Goal: Task Accomplishment & Management: Use online tool/utility

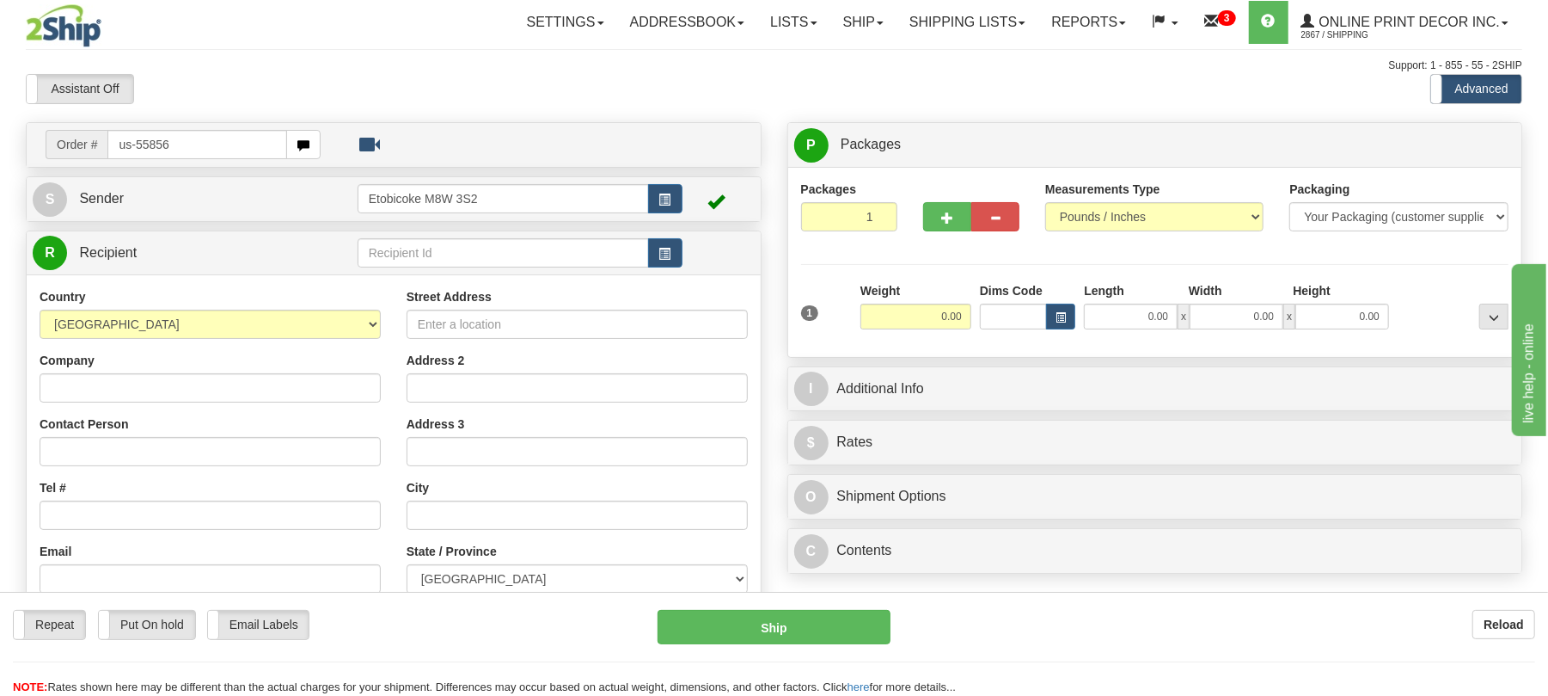
type input "us-55856"
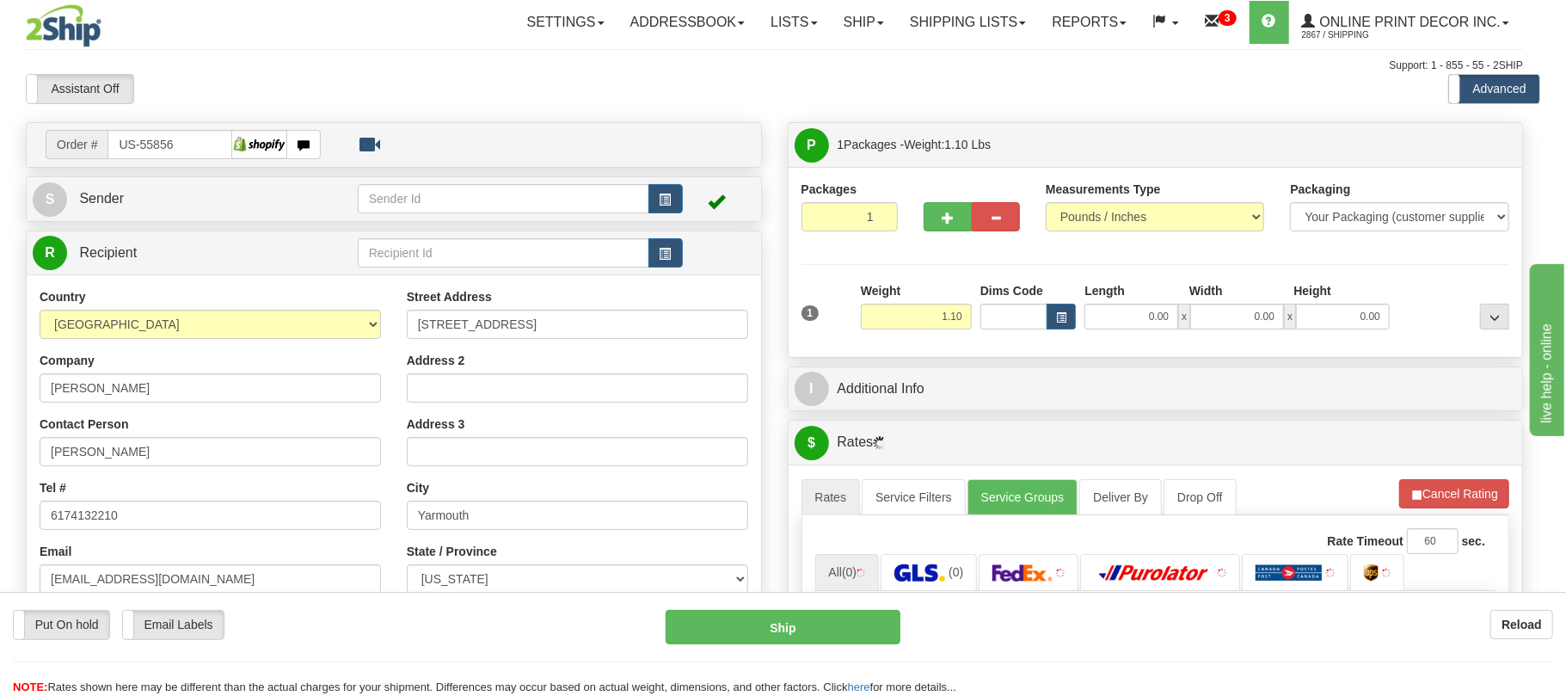
type input "YARMOUTH"
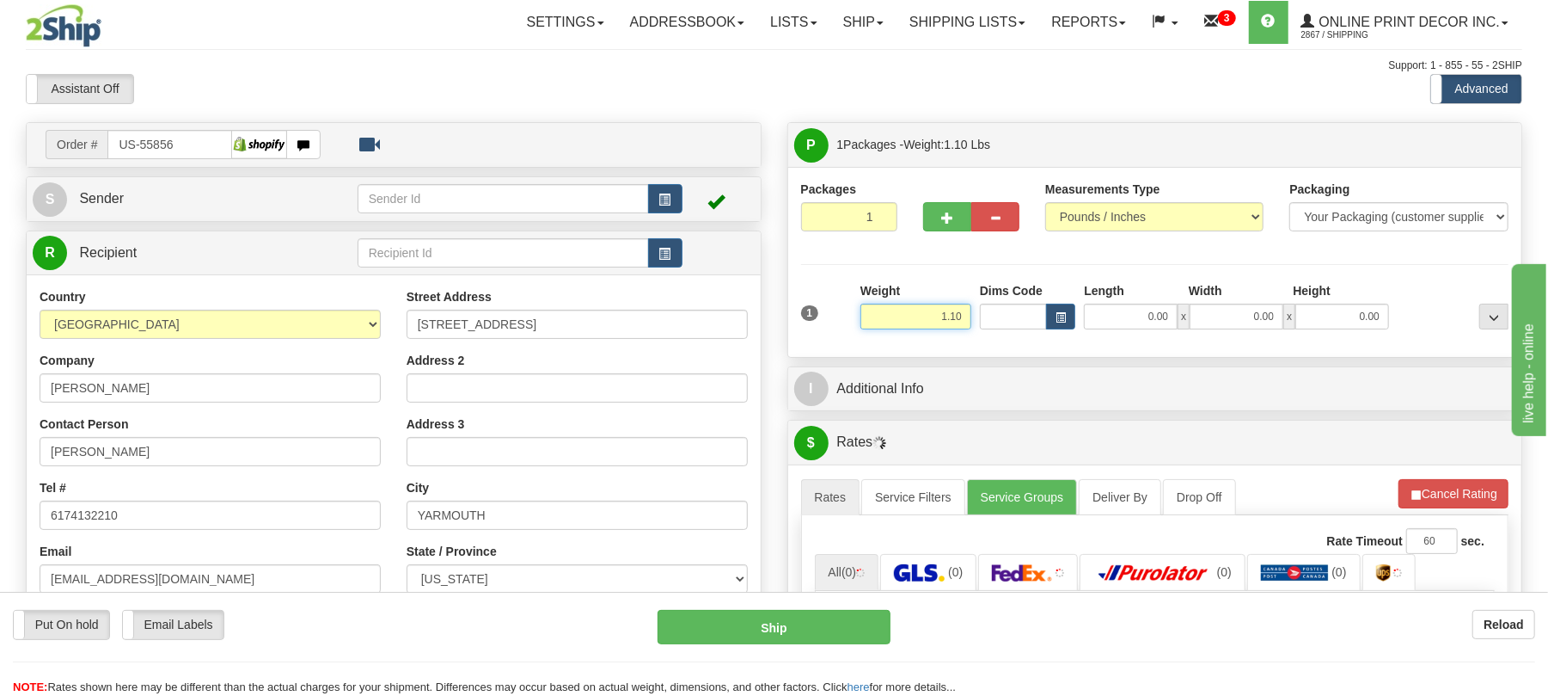
click at [953, 315] on input "1.10" at bounding box center [916, 316] width 111 height 26
click at [944, 311] on input "1.10" at bounding box center [916, 316] width 111 height 26
click at [961, 341] on div "Weight 1.10" at bounding box center [916, 312] width 120 height 60
click at [935, 304] on input "1.10" at bounding box center [916, 316] width 111 height 26
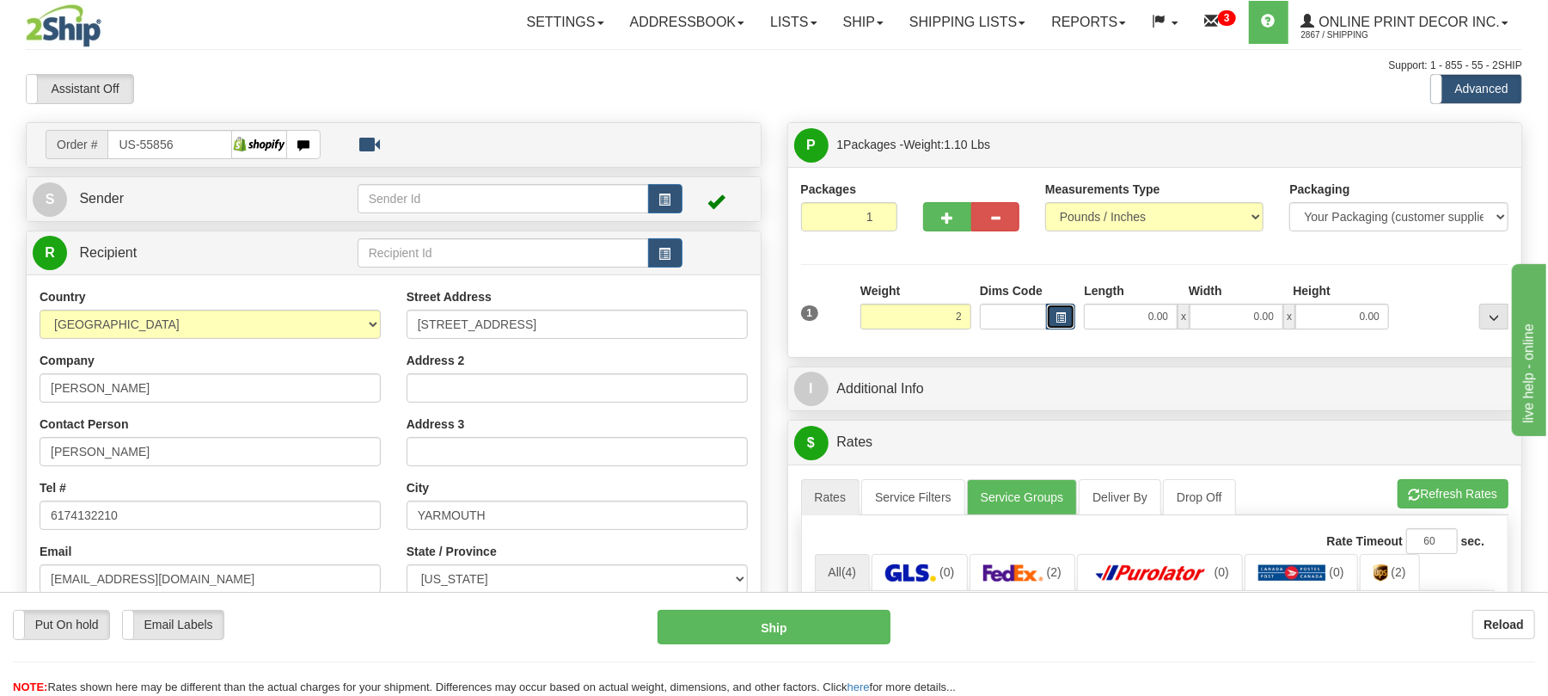
click at [1050, 315] on button "button" at bounding box center [1060, 316] width 29 height 26
type input "2.00"
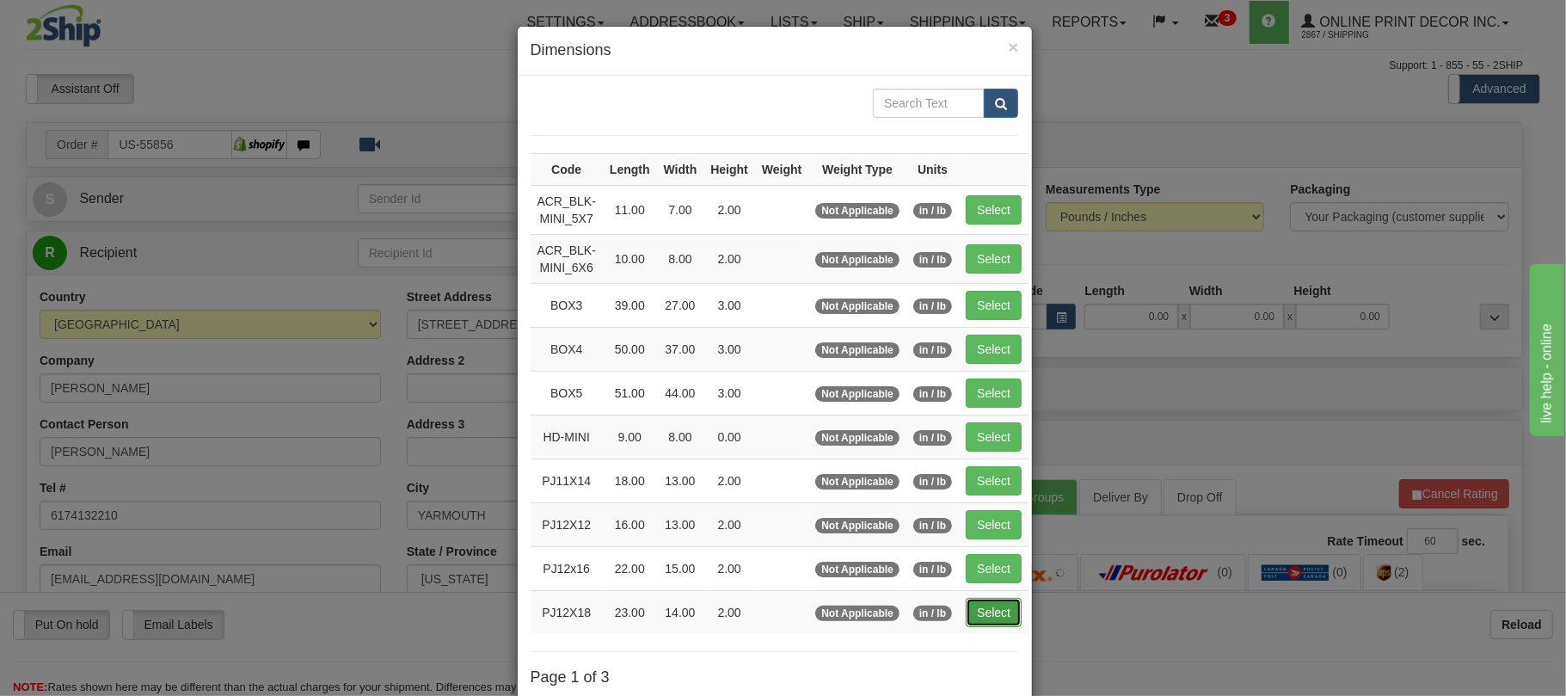
drag, startPoint x: 994, startPoint y: 622, endPoint x: 1004, endPoint y: 622, distance: 10.3
click at [995, 622] on button "Select" at bounding box center [993, 612] width 56 height 29
type input "PJ12X18"
type input "23.00"
type input "14.00"
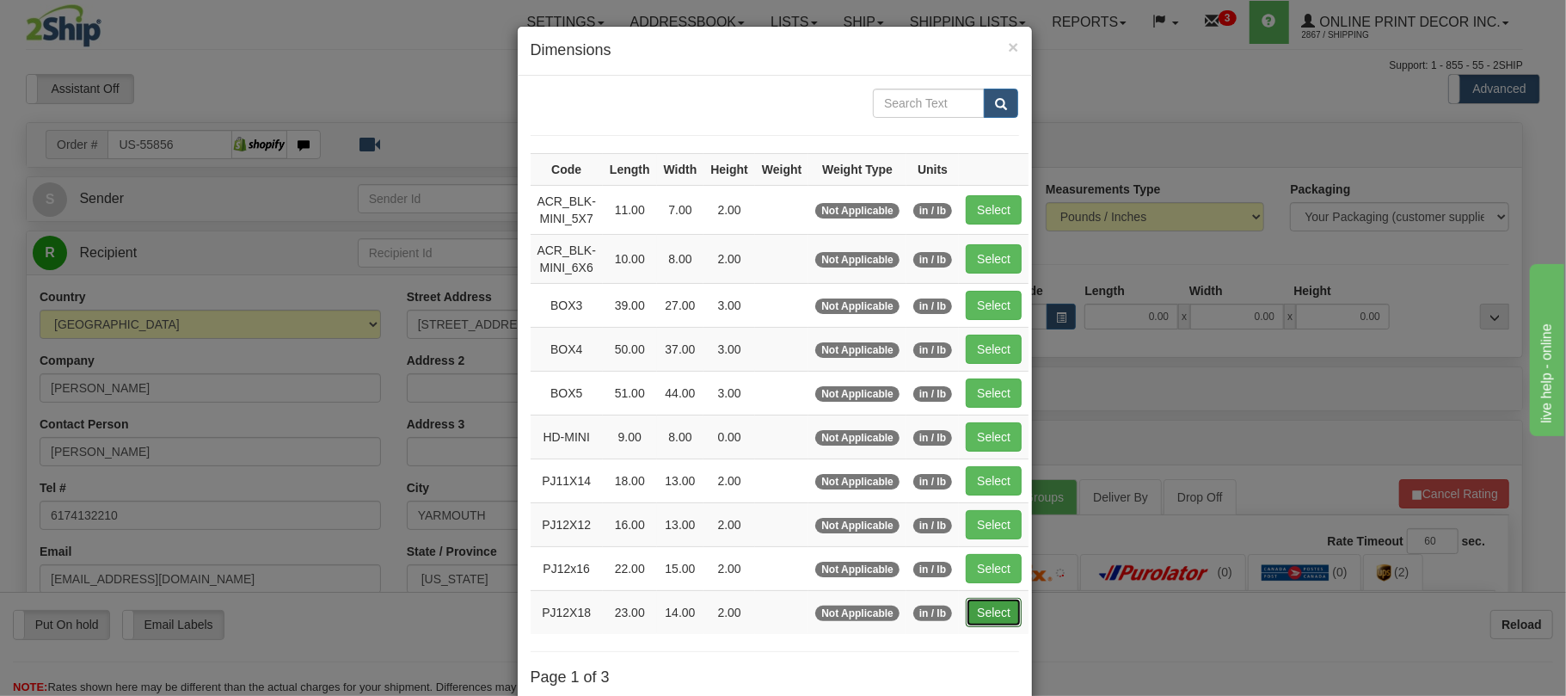
type input "2.00"
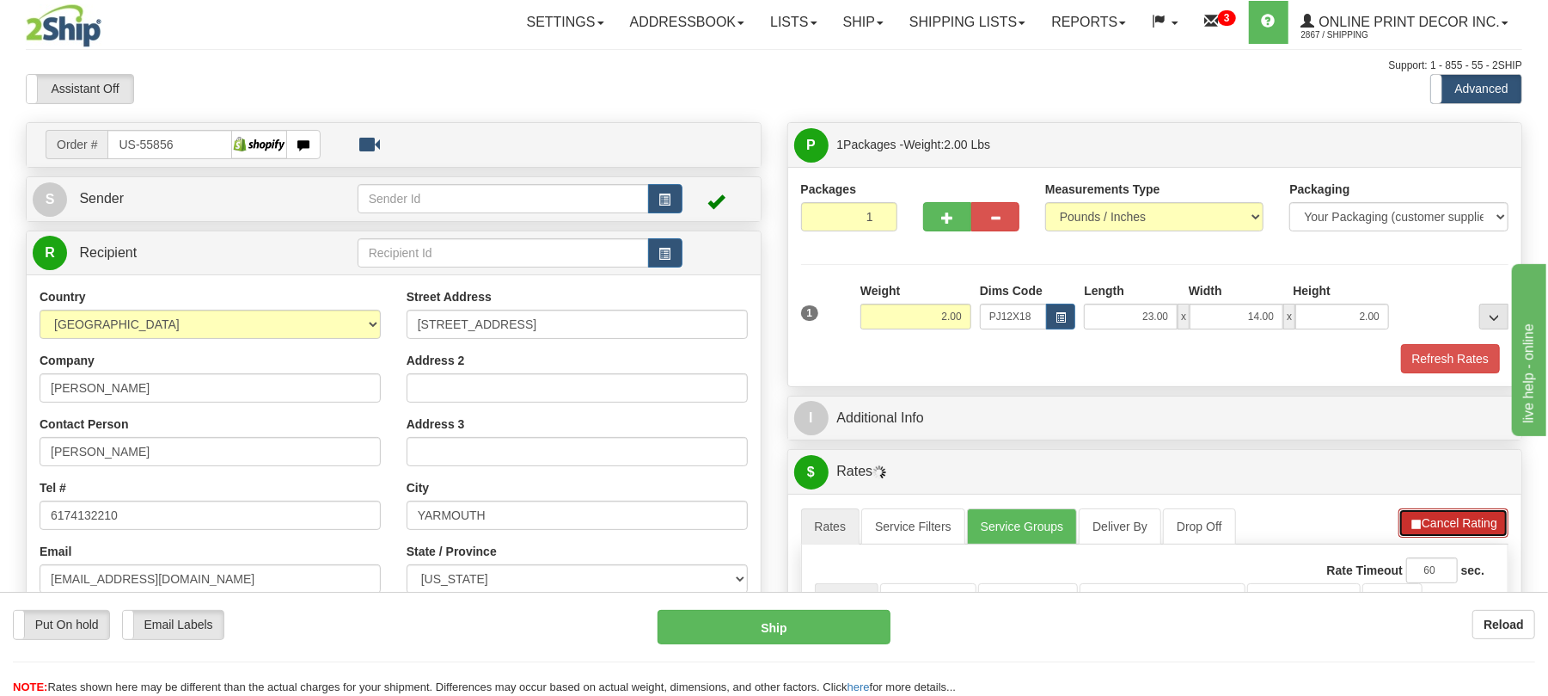
click at [1414, 530] on span "button" at bounding box center [1416, 523] width 12 height 11
click at [1414, 535] on button "Refresh Rates" at bounding box center [1453, 522] width 111 height 29
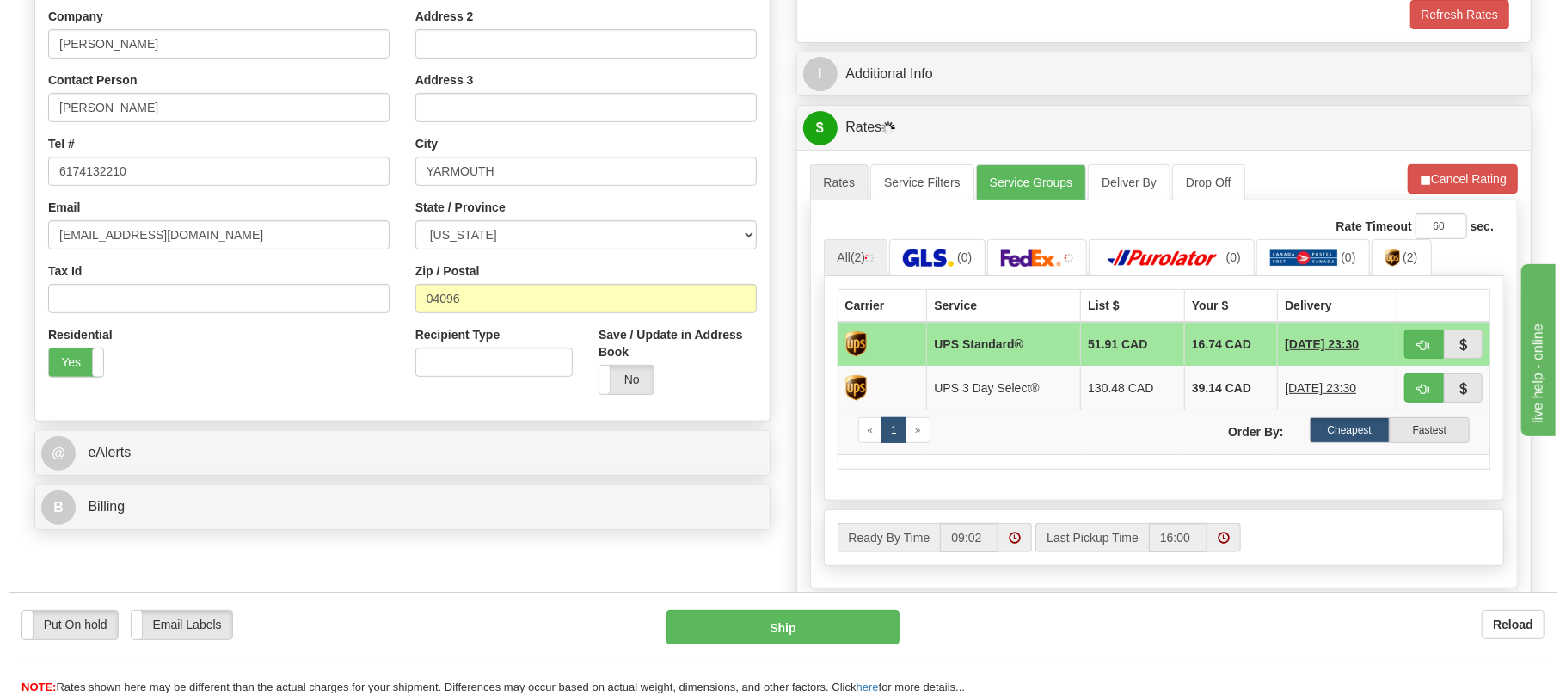
scroll to position [458, 0]
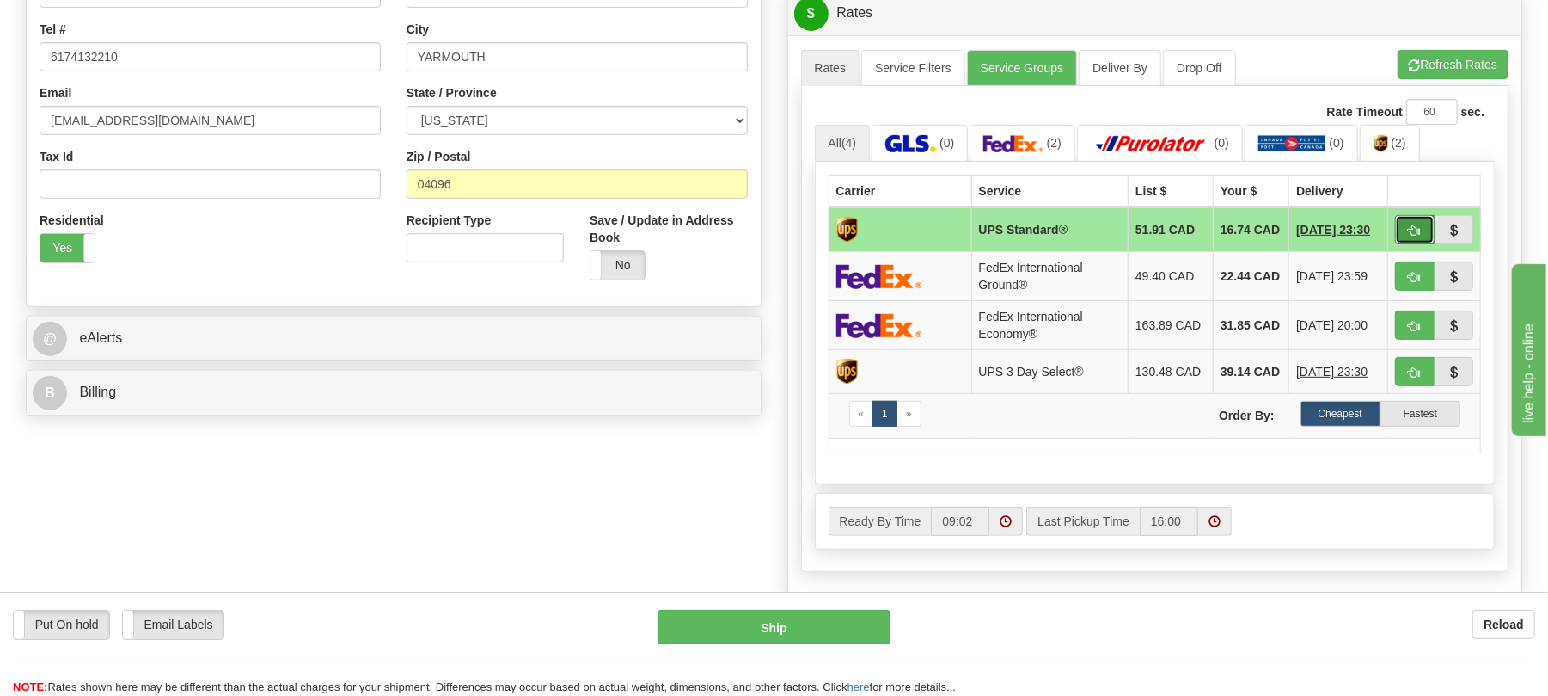
click at [1411, 236] on span "button" at bounding box center [1415, 230] width 12 height 11
type input "11"
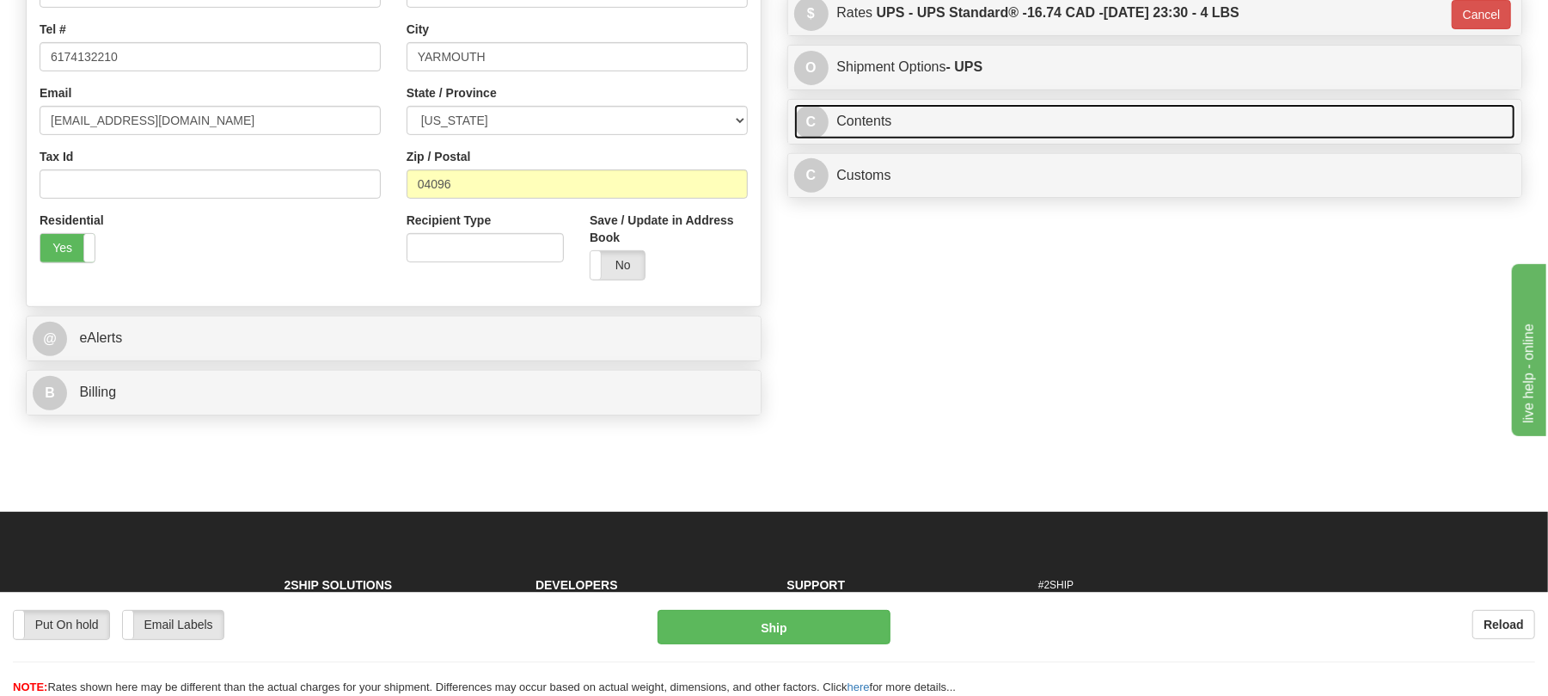
click at [872, 115] on link "C Contents" at bounding box center [1155, 121] width 722 height 35
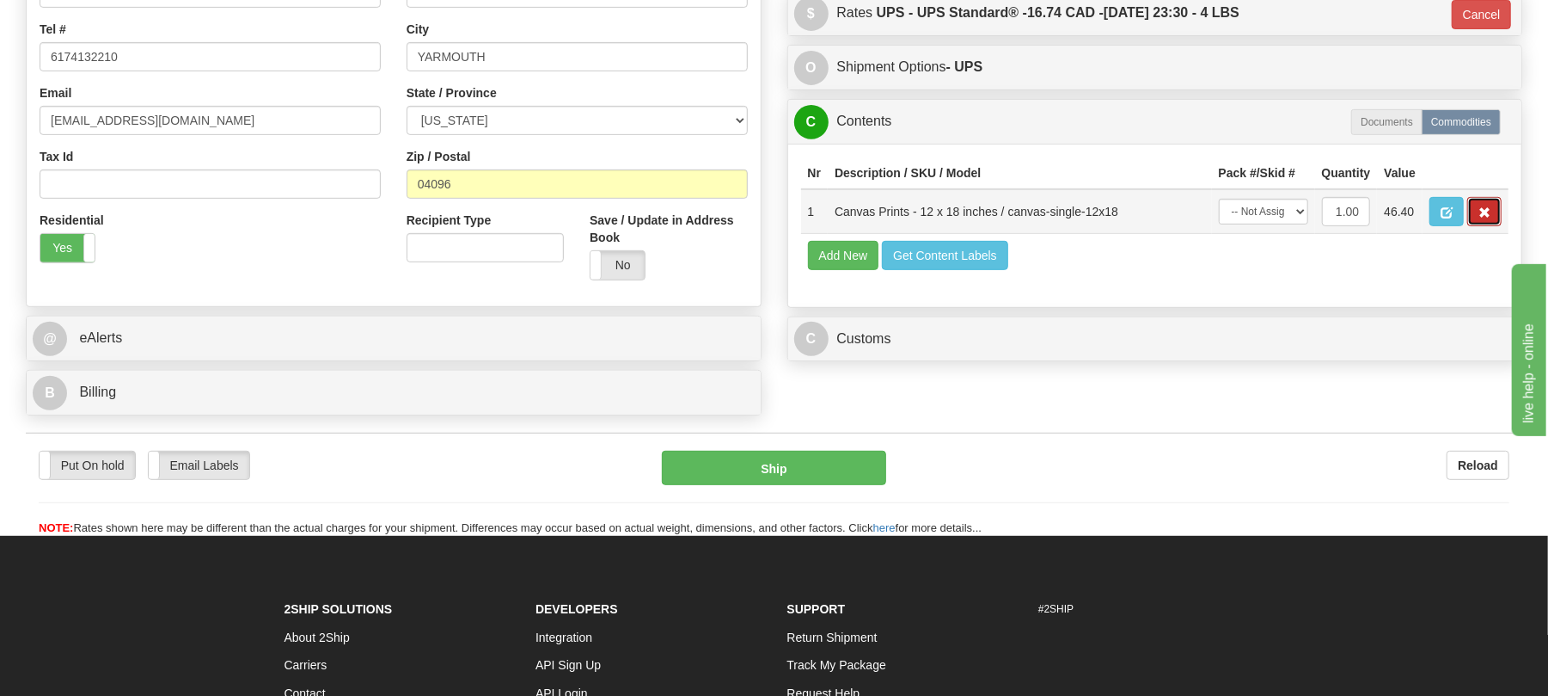
click at [1486, 218] on span "button" at bounding box center [1485, 212] width 12 height 11
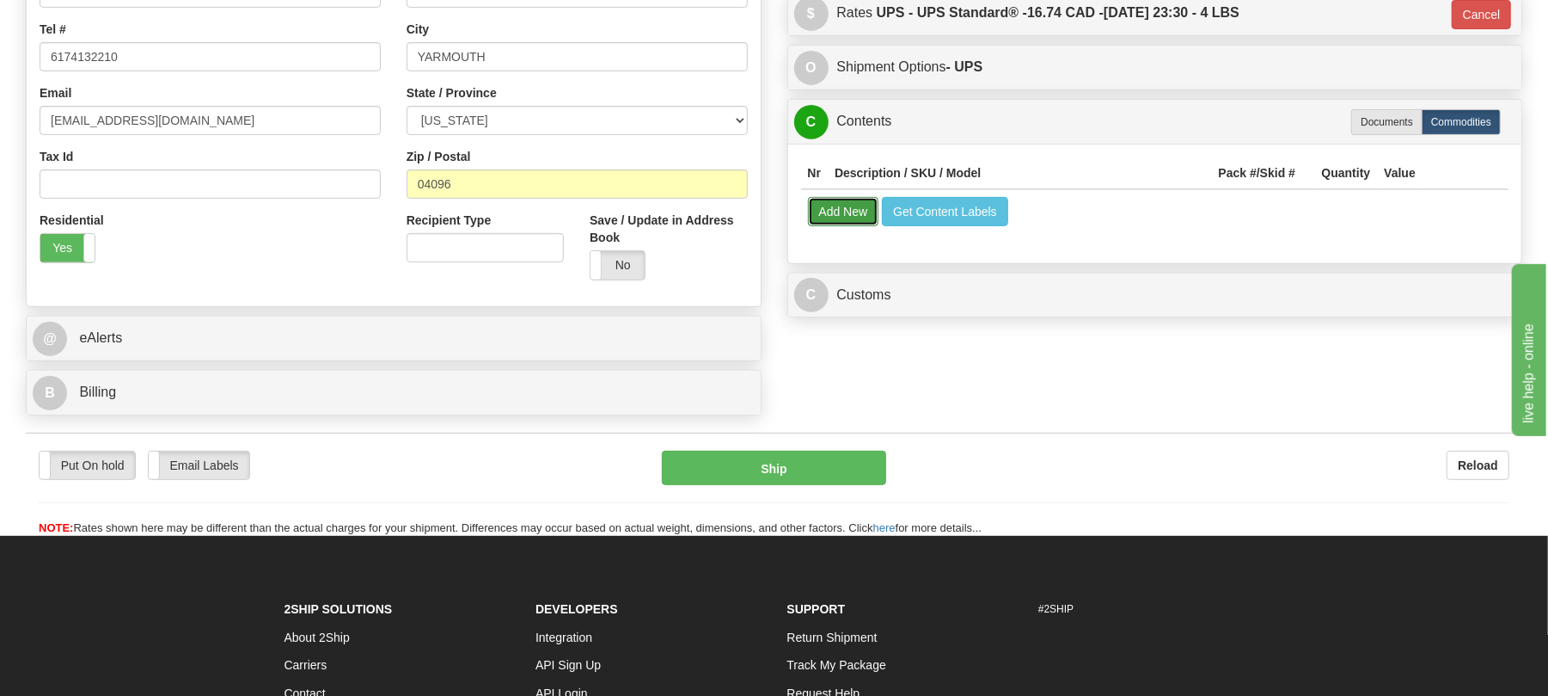
click at [856, 222] on button "Add New" at bounding box center [843, 211] width 71 height 29
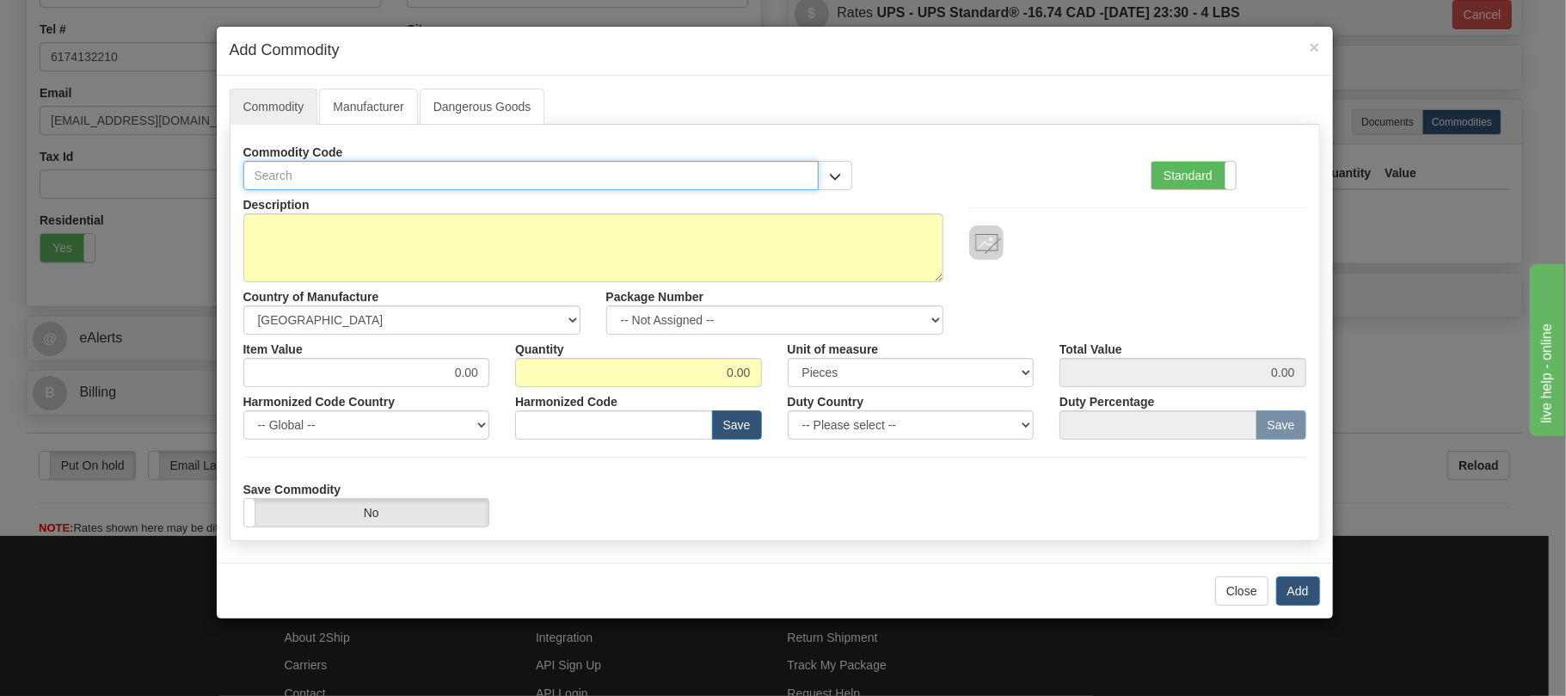
click at [813, 181] on input "text" at bounding box center [531, 175] width 576 height 29
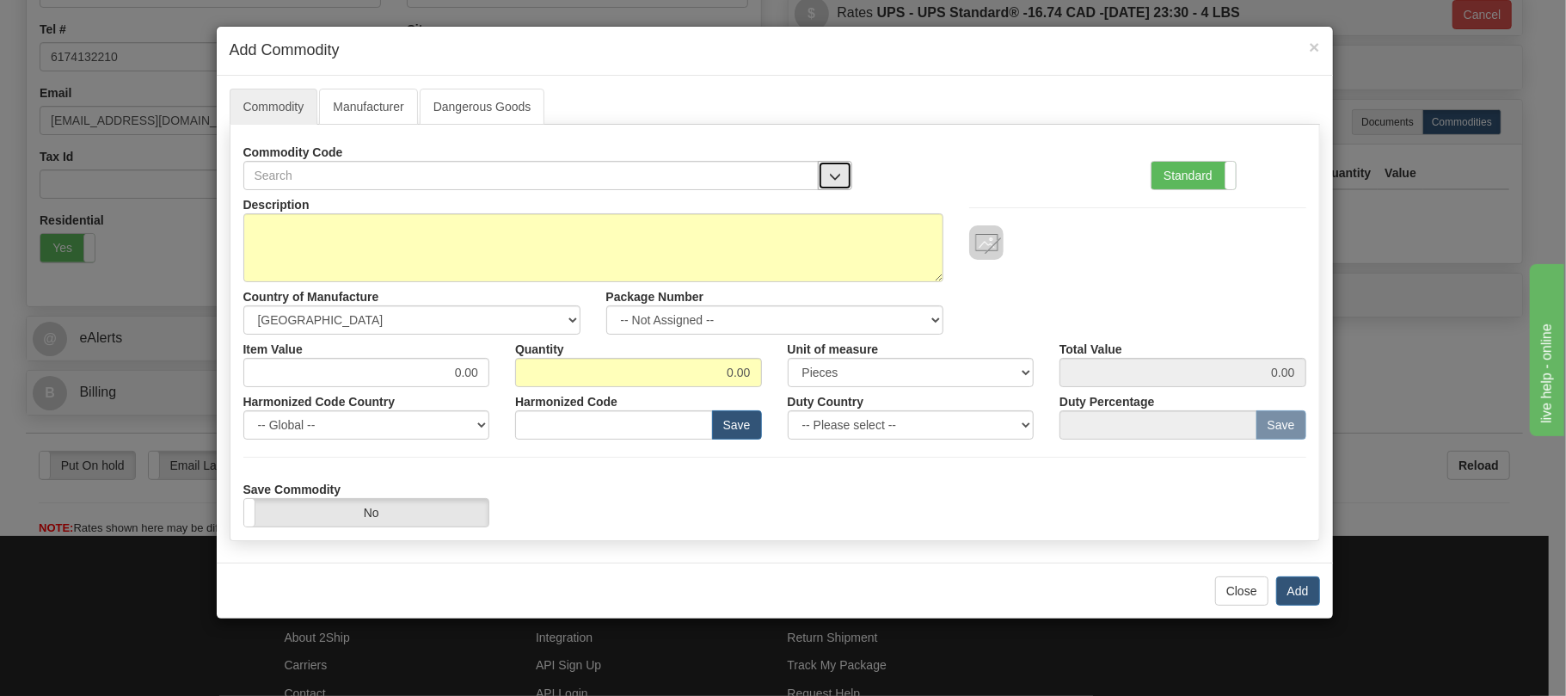
click at [833, 175] on span "button" at bounding box center [835, 176] width 12 height 11
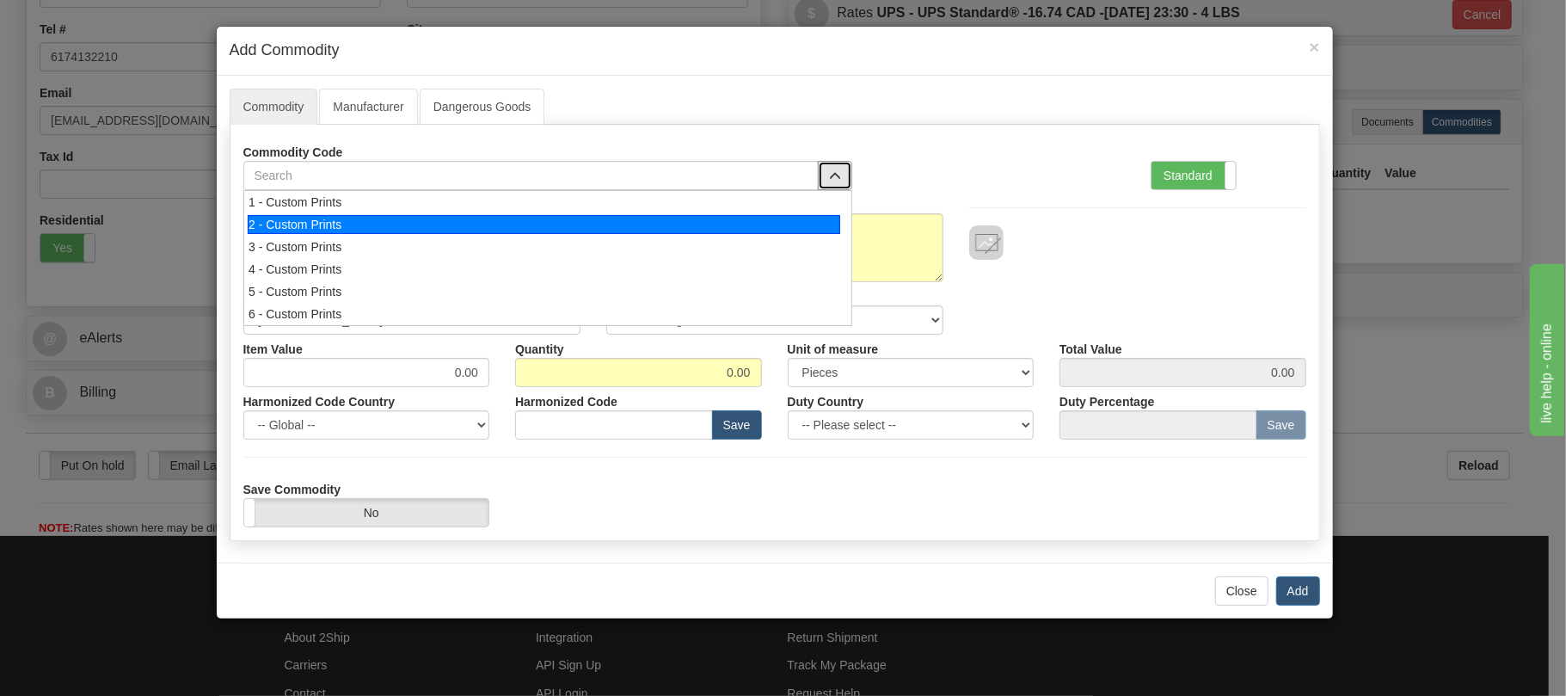
click at [729, 227] on div "2 - Custom Prints" at bounding box center [544, 224] width 592 height 19
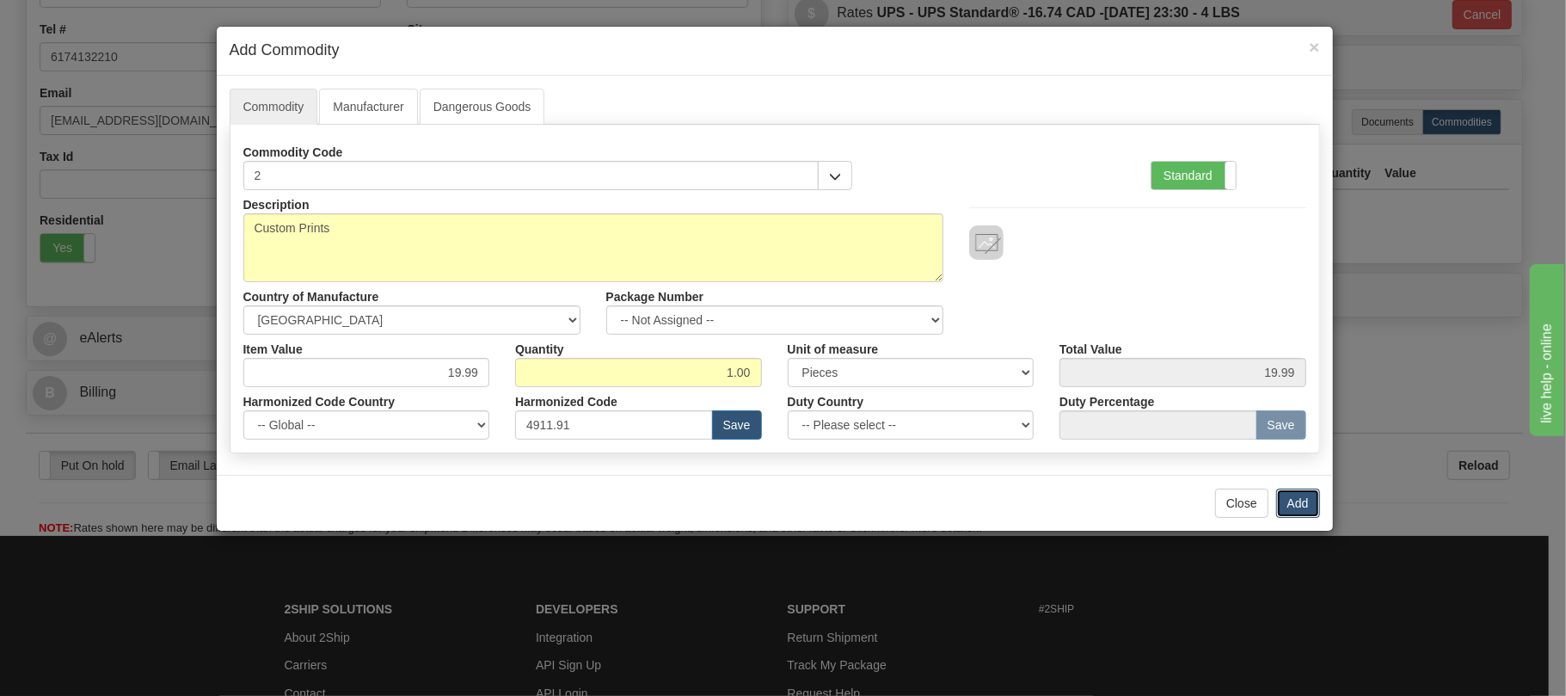
click at [1314, 499] on button "Add" at bounding box center [1298, 502] width 44 height 29
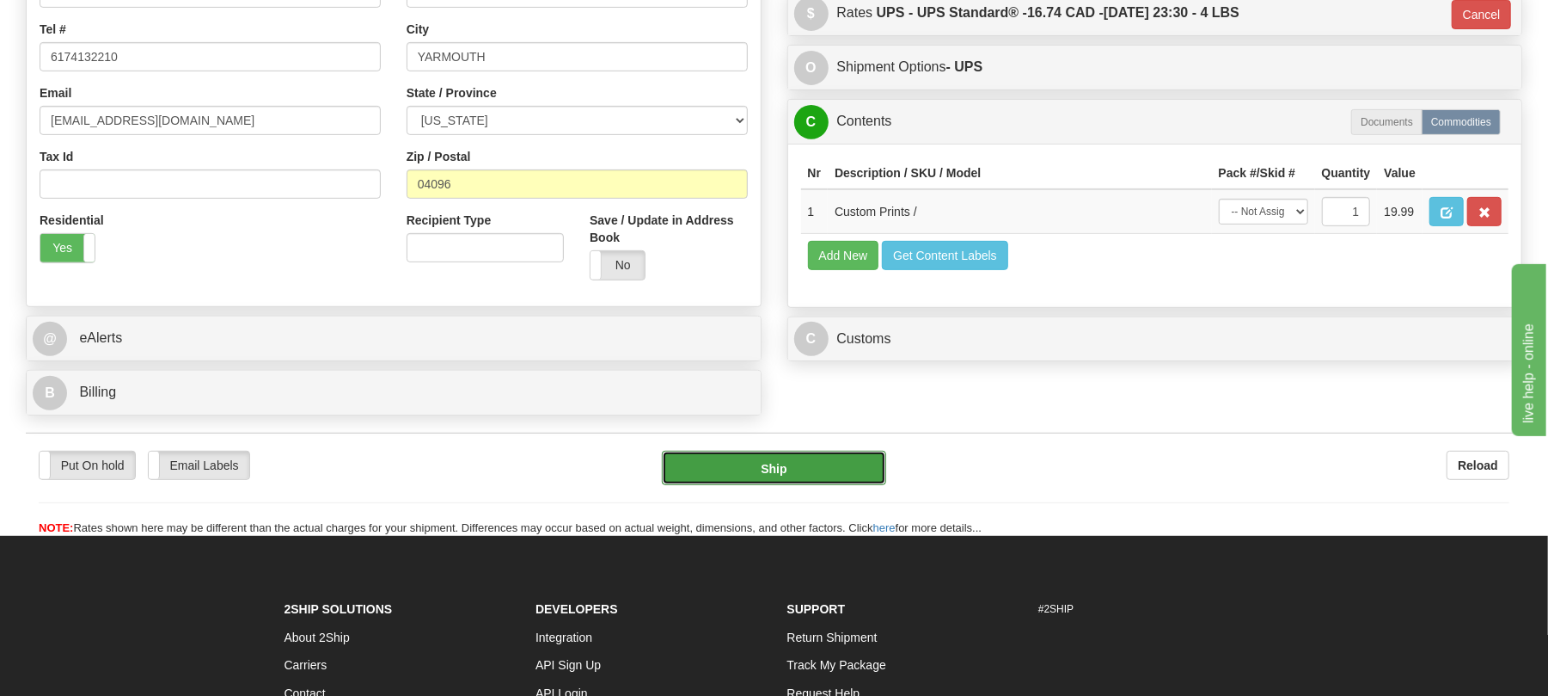
click at [840, 475] on button "Ship" at bounding box center [774, 467] width 224 height 34
